Goal: Information Seeking & Learning: Find specific fact

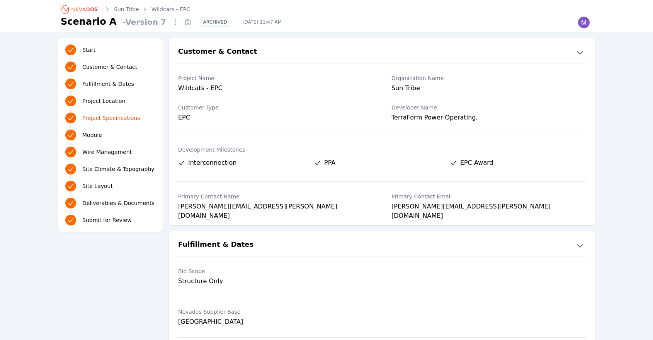
scroll to position [501, 0]
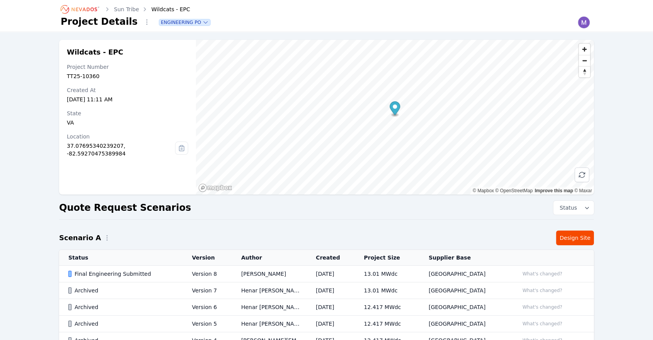
click at [128, 273] on div "Final Engineering Submitted" at bounding box center [123, 274] width 111 height 8
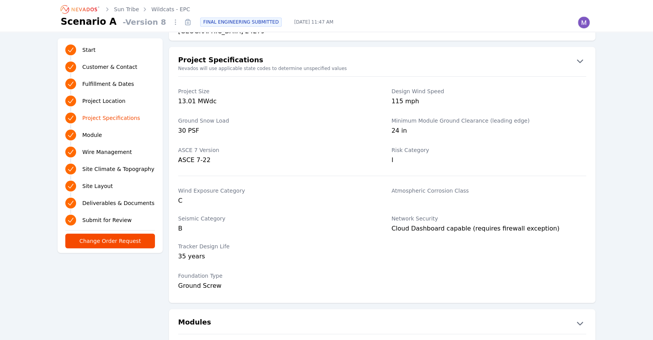
scroll to position [557, 0]
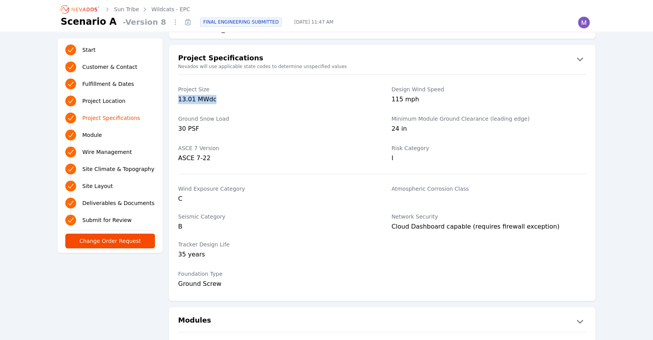
drag, startPoint x: 177, startPoint y: 98, endPoint x: 291, endPoint y: 103, distance: 114.9
click at [291, 103] on div "Project Size 13.01 MWdc Design Wind Speed 115 mph" at bounding box center [382, 95] width 427 height 29
click at [291, 103] on div "13.01 MWdc" at bounding box center [275, 100] width 195 height 11
